Goal: Information Seeking & Learning: Learn about a topic

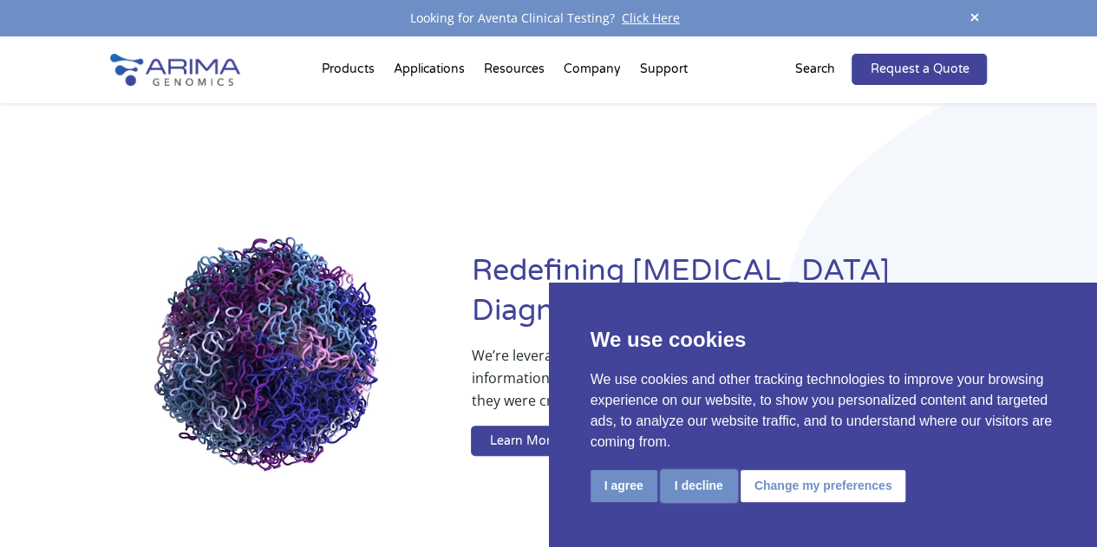
click at [690, 488] on button "I decline" at bounding box center [699, 486] width 76 height 32
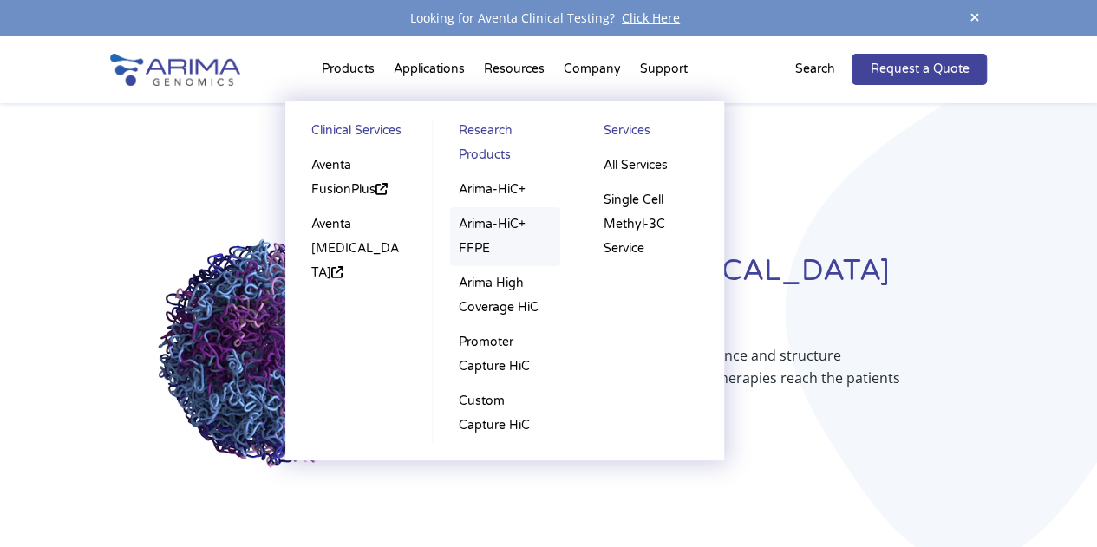
click at [487, 233] on link "Arima-HiC+ FFPE" at bounding box center [505, 236] width 111 height 59
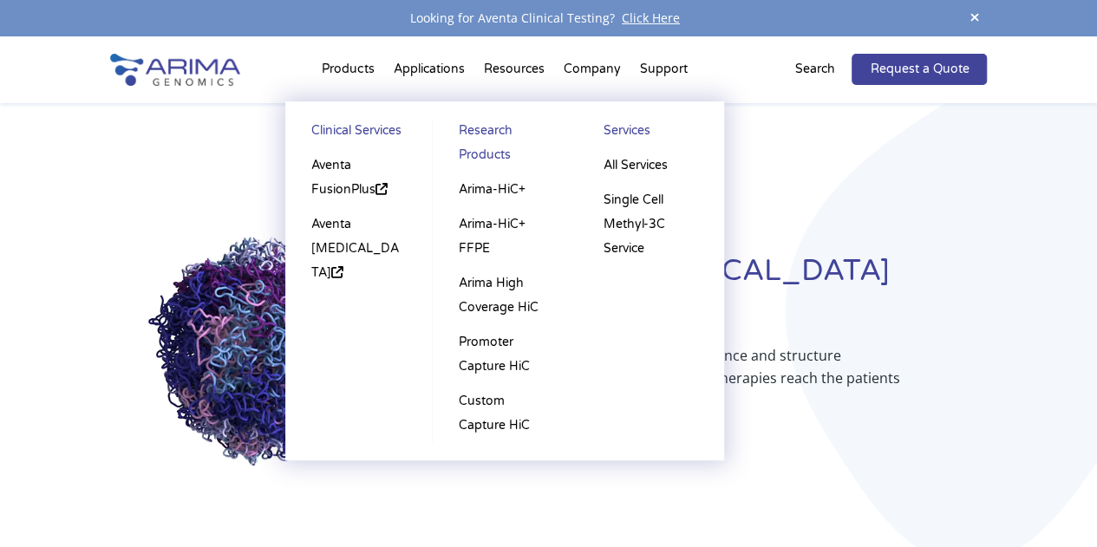
click at [480, 130] on link "Research Products" at bounding box center [505, 146] width 111 height 54
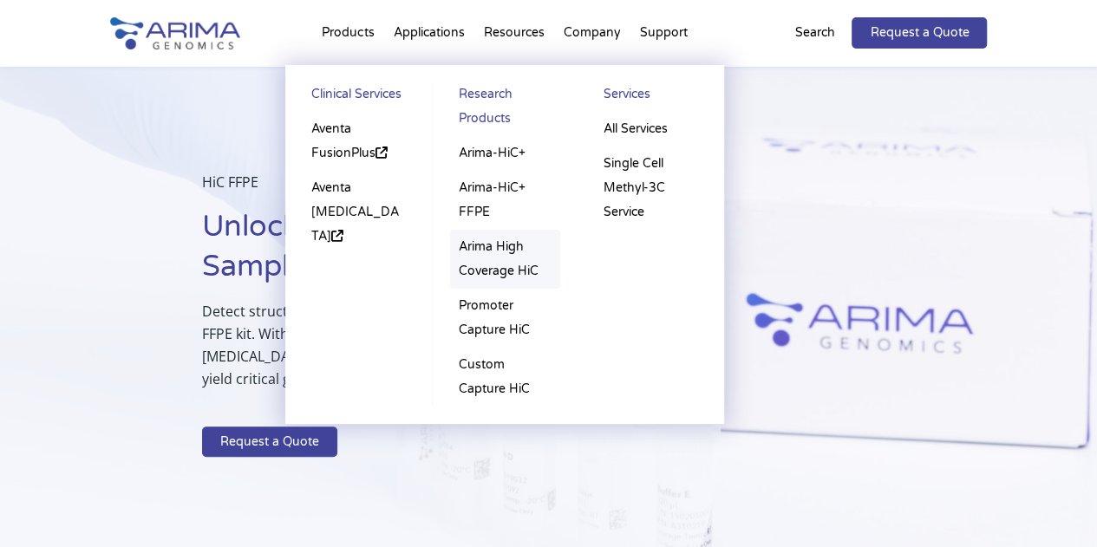
click at [497, 257] on link "Arima High Coverage HiC" at bounding box center [505, 259] width 111 height 59
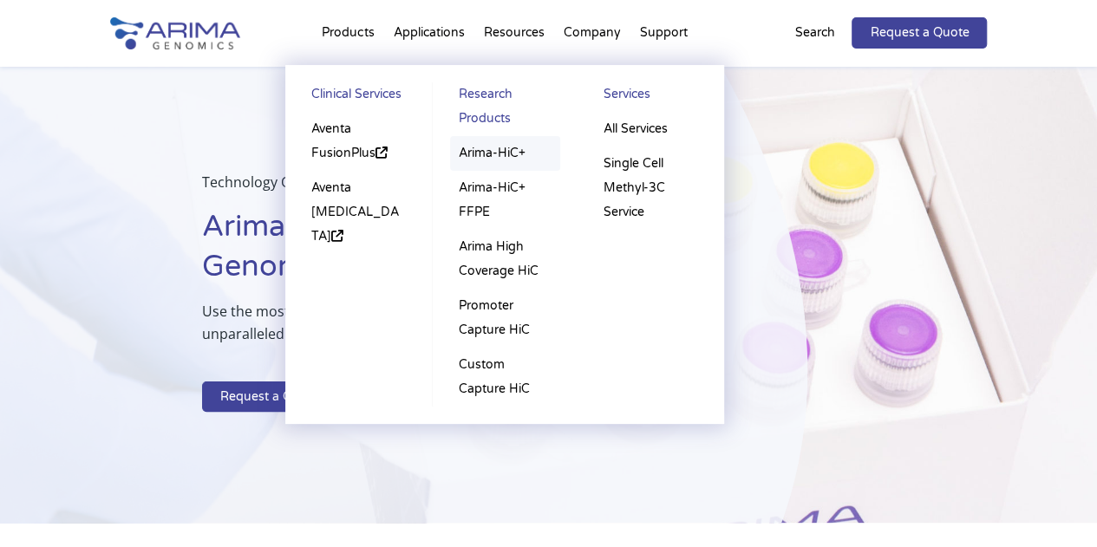
click at [479, 156] on link "Arima-HiC+" at bounding box center [505, 153] width 111 height 35
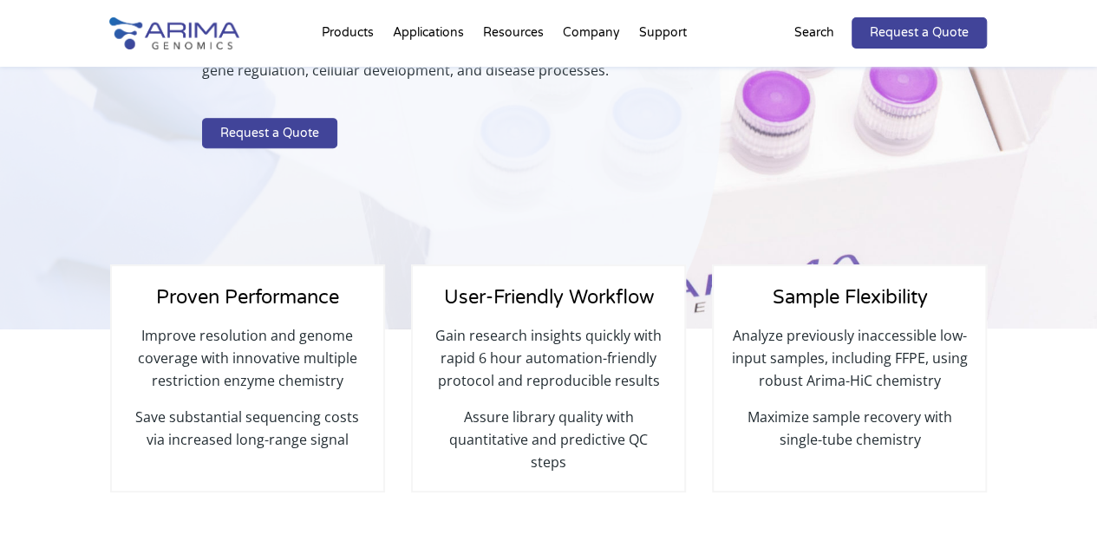
scroll to position [303, 0]
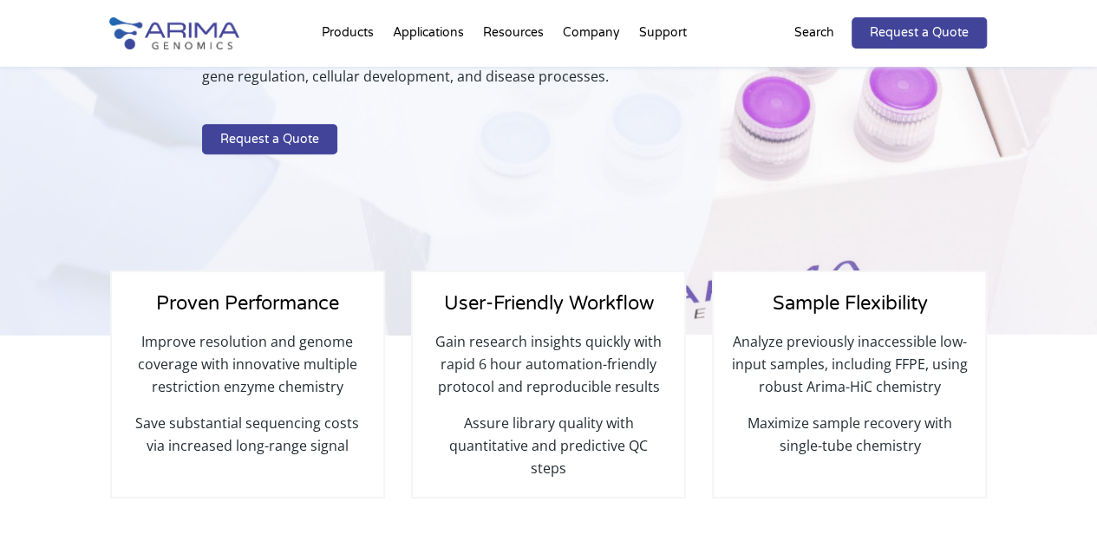
click at [258, 502] on div "Proven Performance Improve resolution and genome coverage with innovative multi…" at bounding box center [548, 462] width 1097 height 255
click at [361, 396] on p "Improve resolution and genome coverage with innovative multiple restriction enz…" at bounding box center [247, 370] width 237 height 81
